Goal: Task Accomplishment & Management: Use online tool/utility

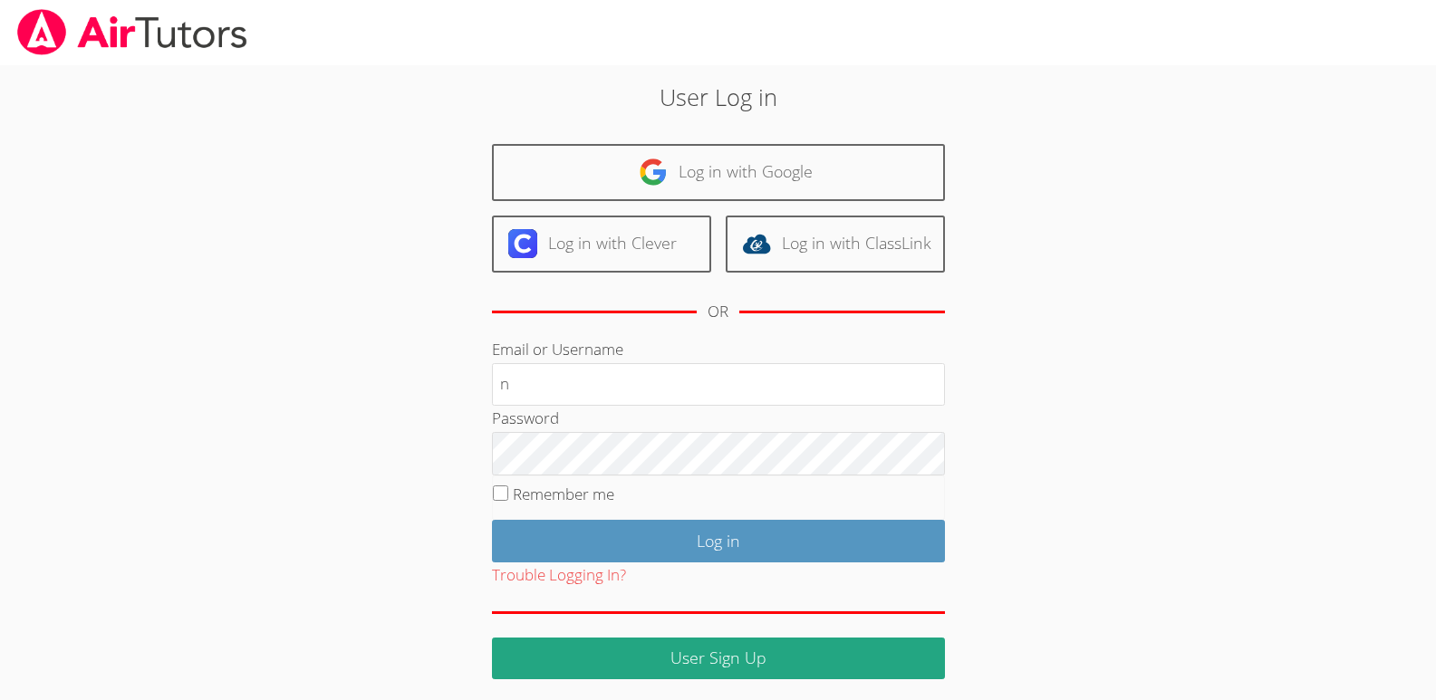
type input "nostubnnyl@gmail.com"
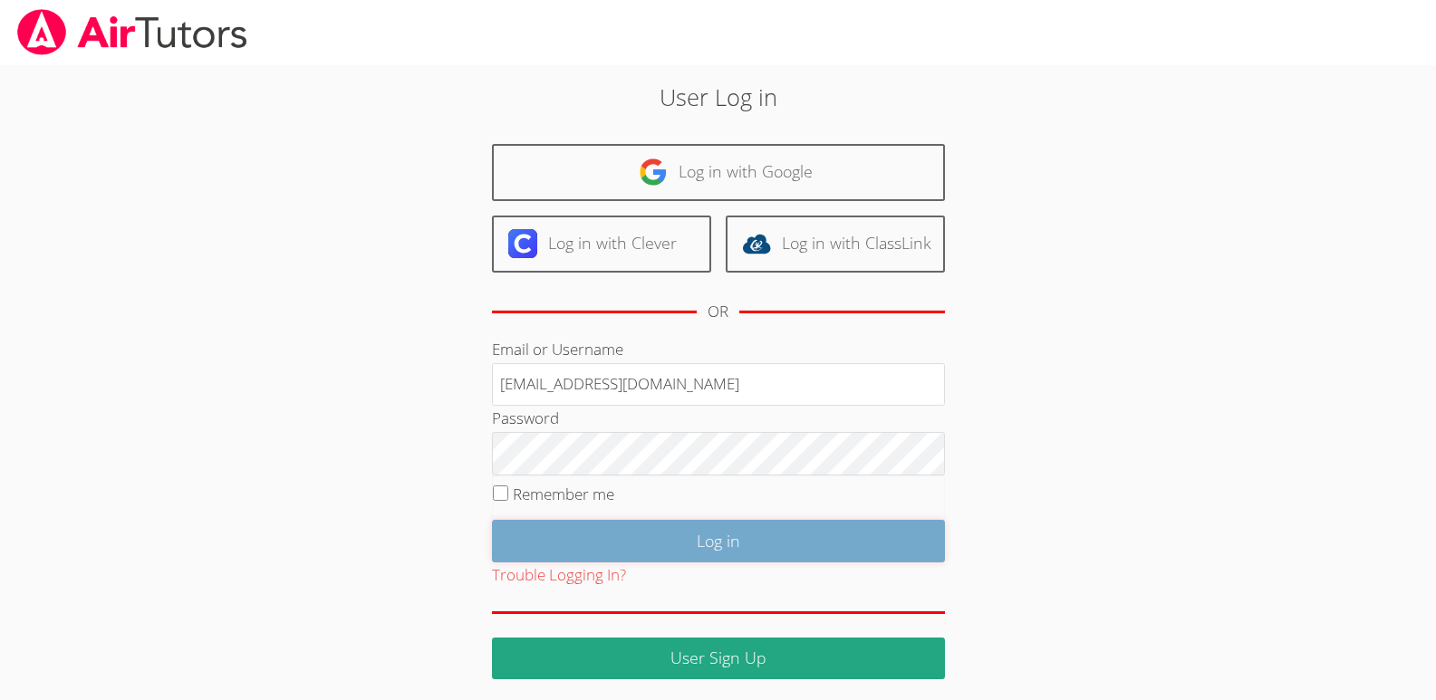
click at [709, 541] on input "Log in" at bounding box center [718, 541] width 453 height 43
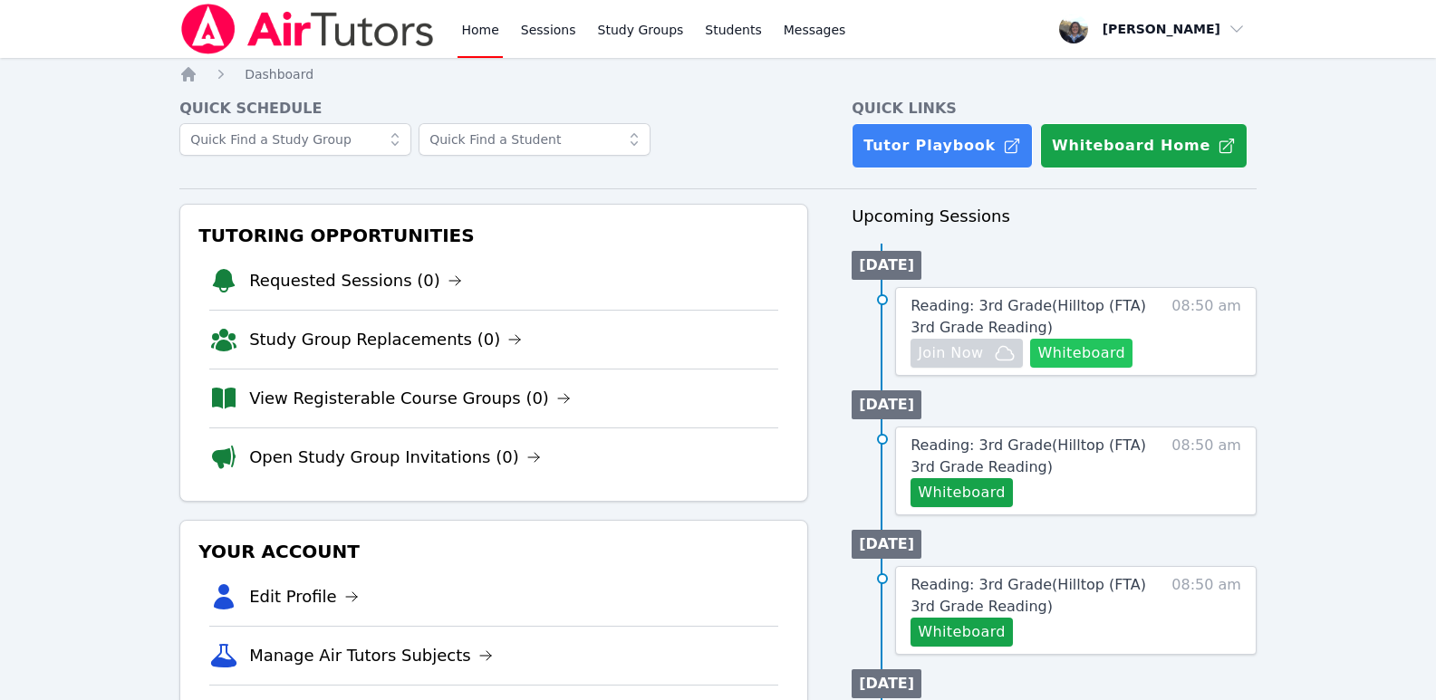
click at [1083, 353] on button "Whiteboard" at bounding box center [1081, 353] width 102 height 29
click at [1234, 31] on span "button" at bounding box center [1153, 29] width 198 height 40
click at [1104, 101] on button "Logout" at bounding box center [1159, 103] width 174 height 33
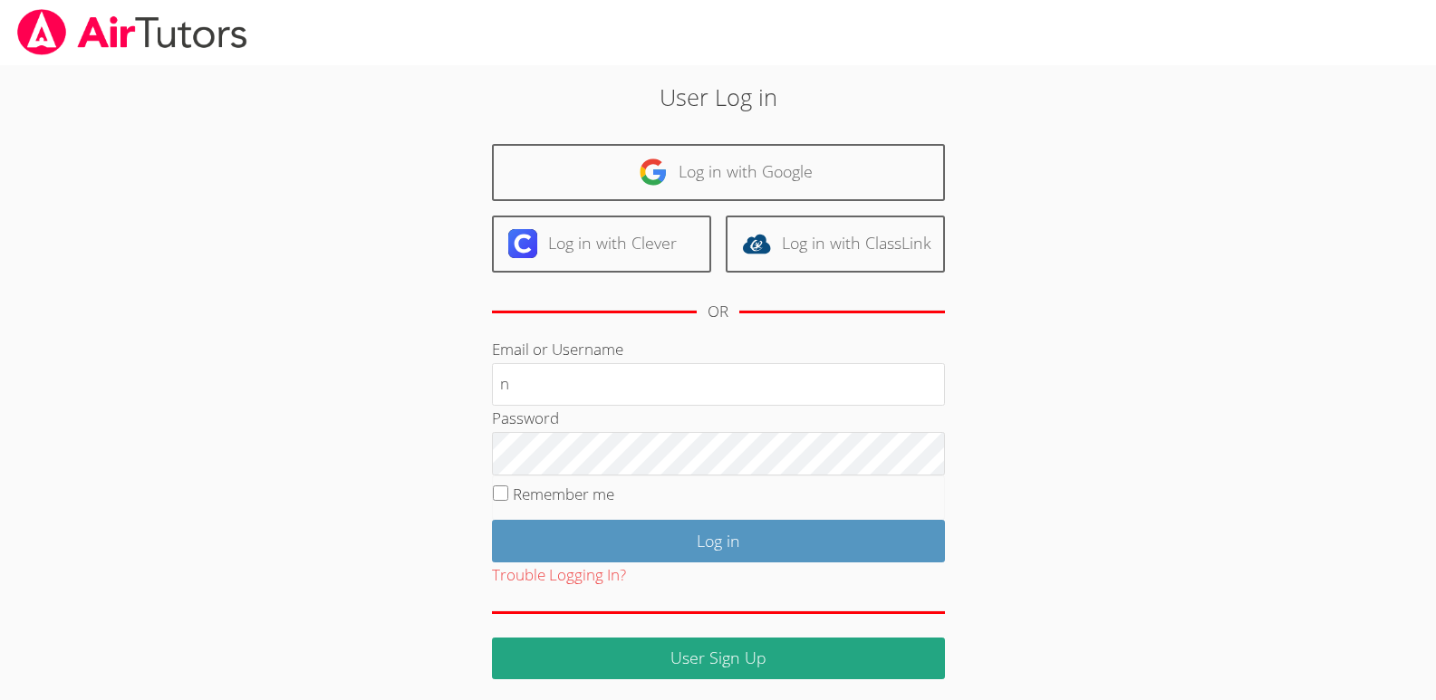
type input "[EMAIL_ADDRESS][DOMAIN_NAME]"
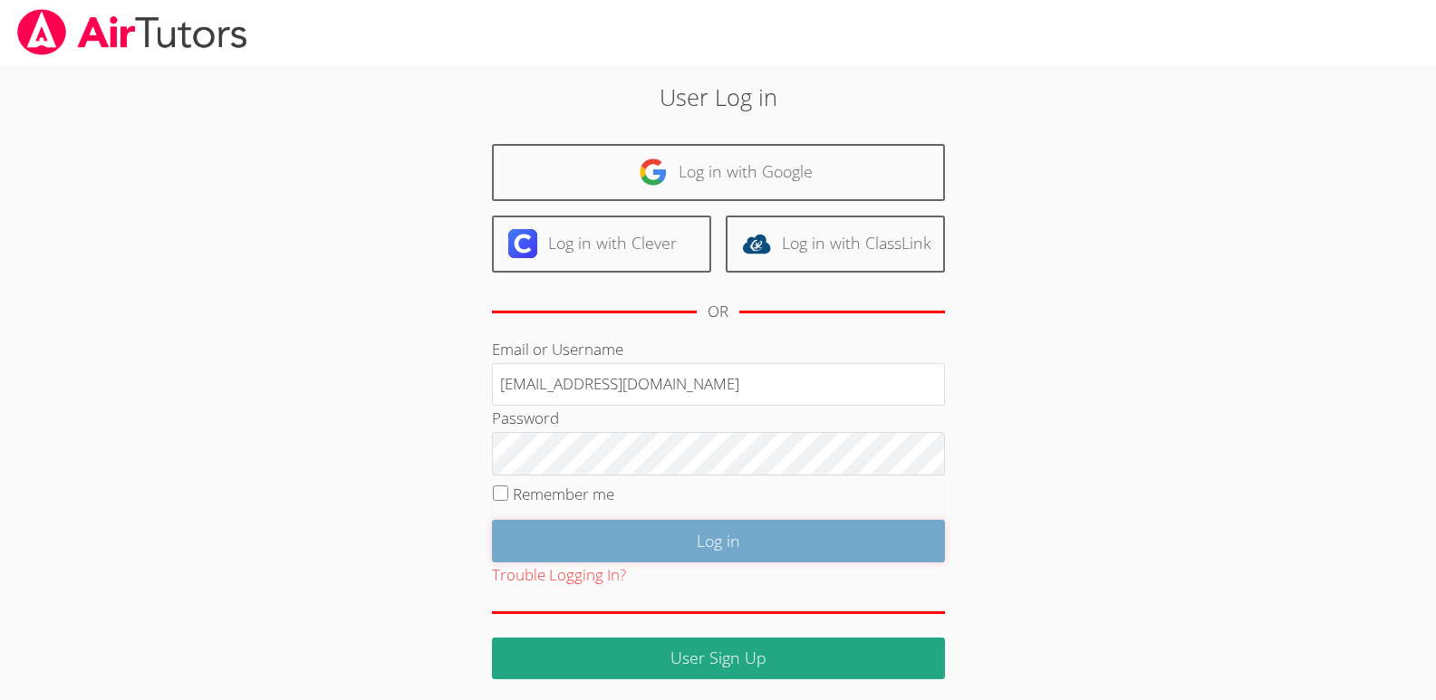
click at [721, 544] on input "Log in" at bounding box center [718, 541] width 453 height 43
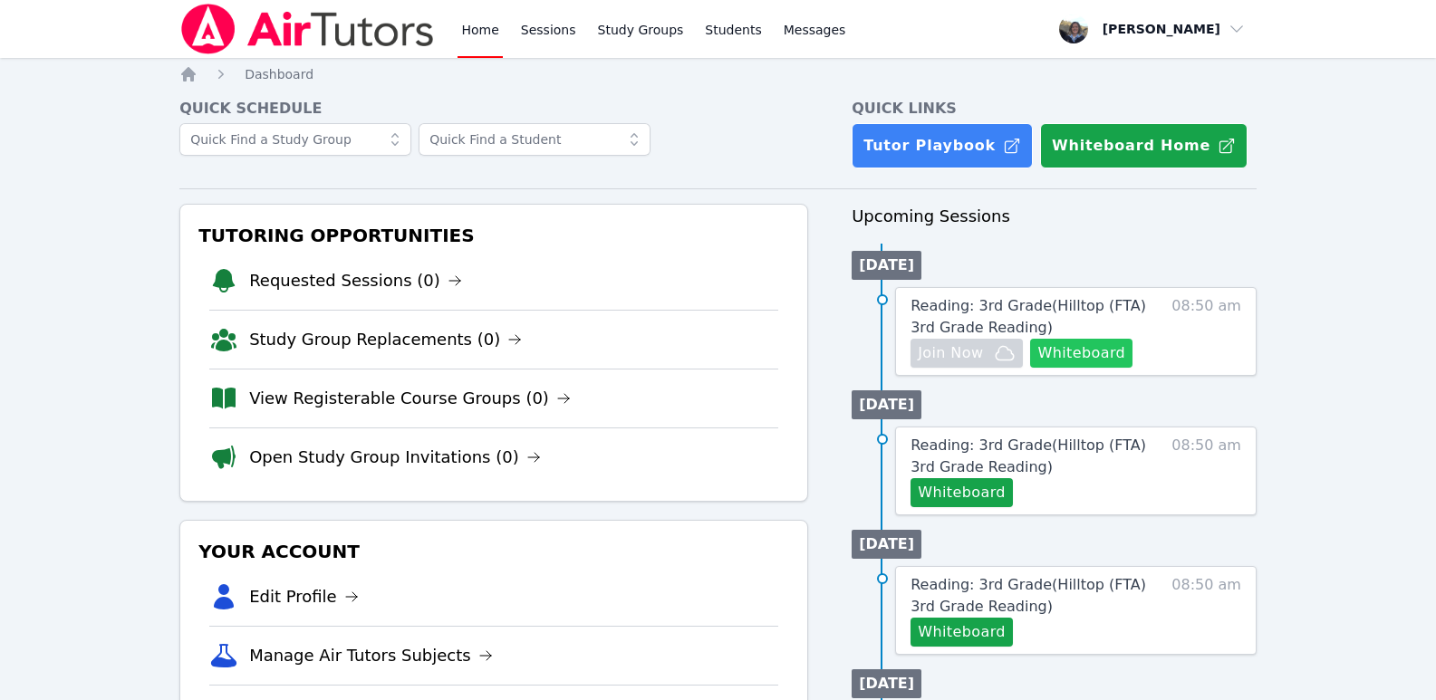
click at [1088, 356] on button "Whiteboard" at bounding box center [1081, 353] width 102 height 29
click at [1235, 30] on span "button" at bounding box center [1153, 29] width 198 height 40
click at [1100, 106] on button "Logout" at bounding box center [1159, 103] width 174 height 33
